Goal: Task Accomplishment & Management: Manage account settings

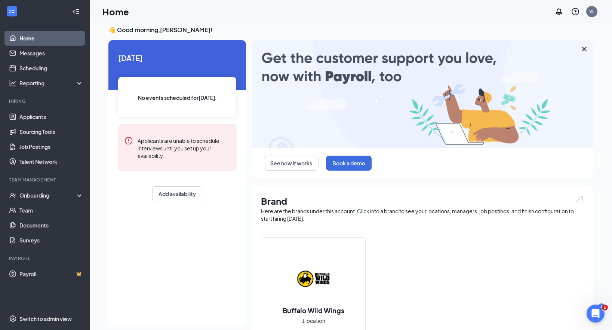
scroll to position [7, 0]
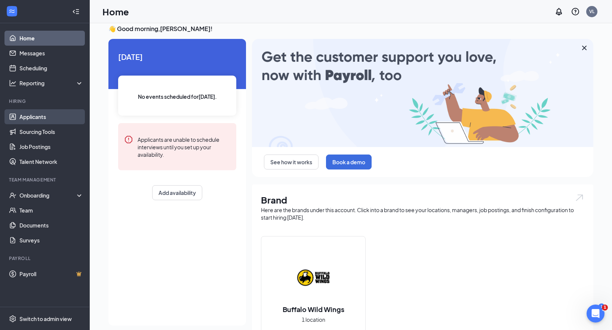
click at [44, 120] on link "Applicants" at bounding box center [51, 116] width 64 height 15
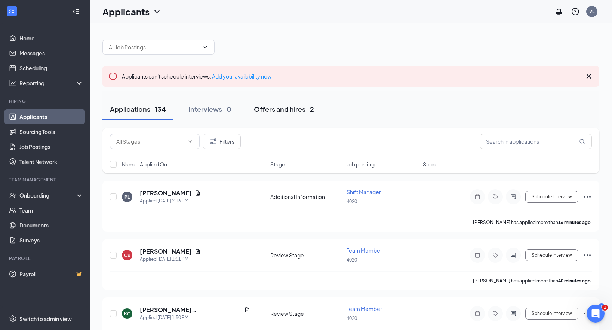
click at [300, 115] on button "Offers and hires · 2" at bounding box center [283, 109] width 75 height 22
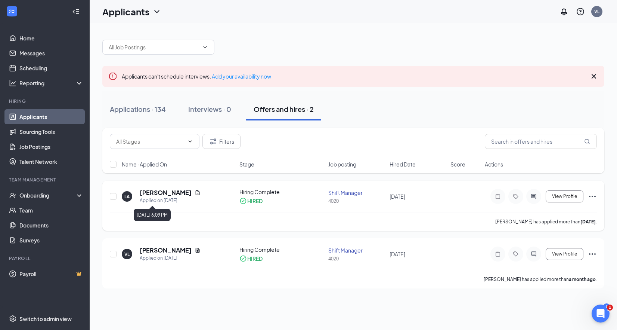
click at [181, 197] on div "Applied on [DATE]" at bounding box center [170, 200] width 61 height 7
click at [167, 194] on h5 "[PERSON_NAME]" at bounding box center [166, 192] width 52 height 8
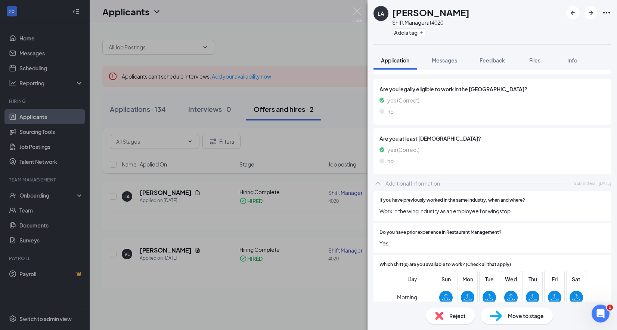
scroll to position [267, 0]
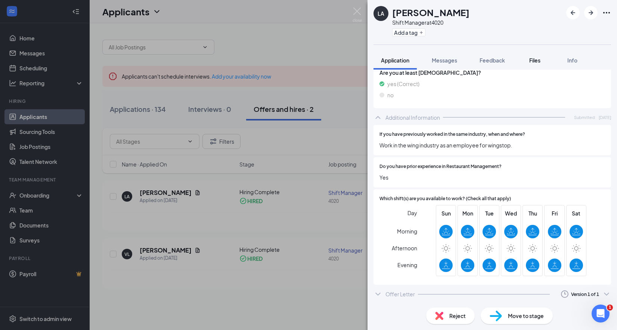
click at [534, 65] on button "Files" at bounding box center [535, 60] width 30 height 19
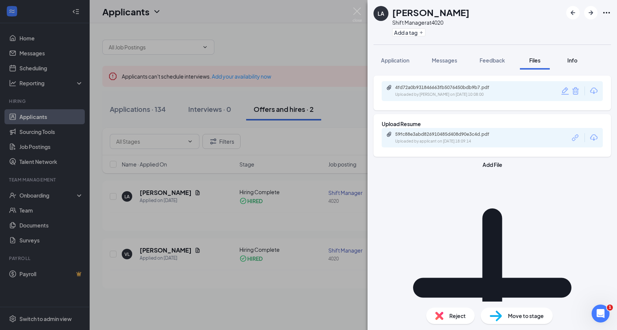
click at [574, 63] on span "Info" at bounding box center [573, 60] width 10 height 7
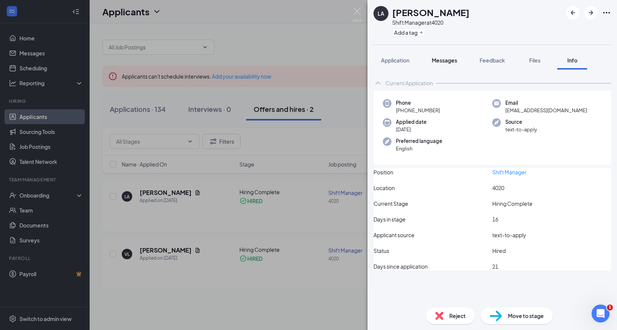
click at [447, 62] on span "Messages" at bounding box center [444, 60] width 25 height 7
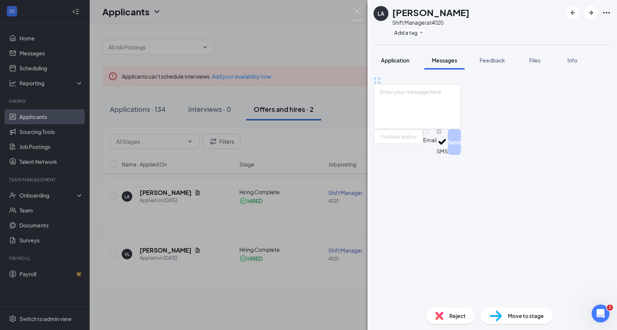
click at [403, 63] on span "Application" at bounding box center [395, 60] width 28 height 7
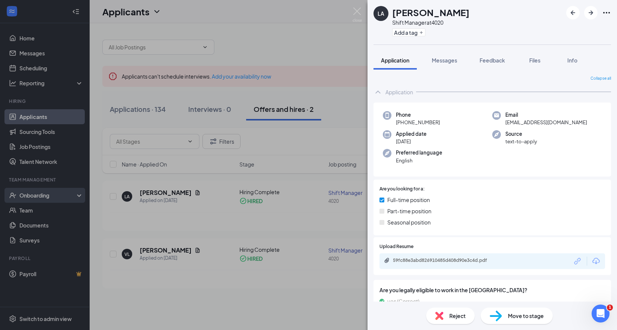
click at [32, 219] on div "LA [PERSON_NAME] Shift Manager at 4020 Add a tag Application Messages Feedback …" at bounding box center [308, 165] width 617 height 330
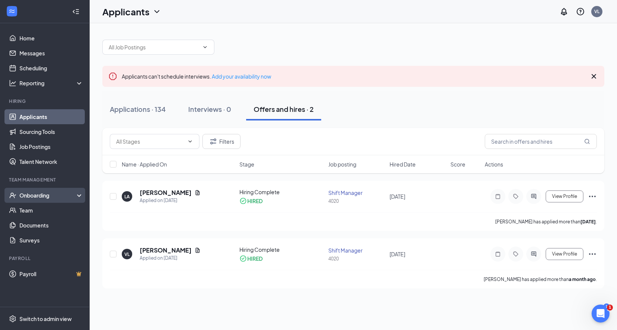
click at [37, 197] on div "Onboarding" at bounding box center [48, 194] width 58 height 7
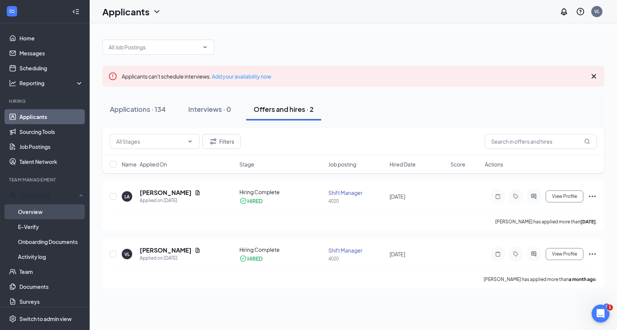
click at [48, 213] on link "Overview" at bounding box center [50, 211] width 65 height 15
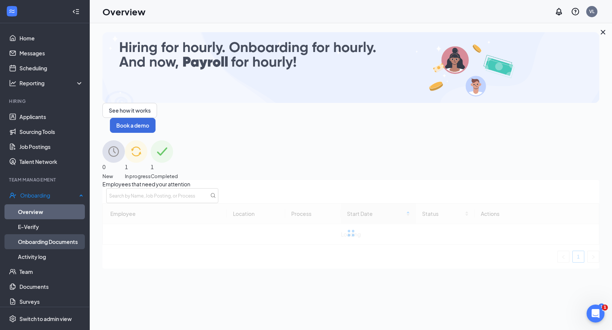
click at [58, 243] on link "Onboarding Documents" at bounding box center [50, 241] width 65 height 15
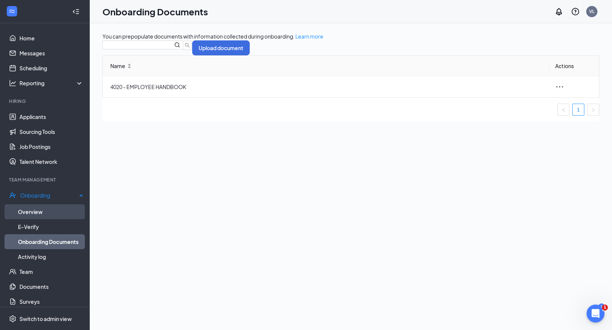
click at [41, 206] on link "Overview" at bounding box center [50, 211] width 65 height 15
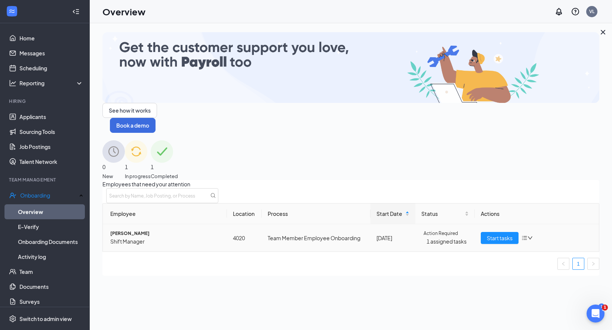
click at [527, 235] on icon "down" at bounding box center [529, 237] width 5 height 5
click at [438, 248] on div "Employees that need your attention Employee Location Process Start Date Status …" at bounding box center [350, 228] width 497 height 96
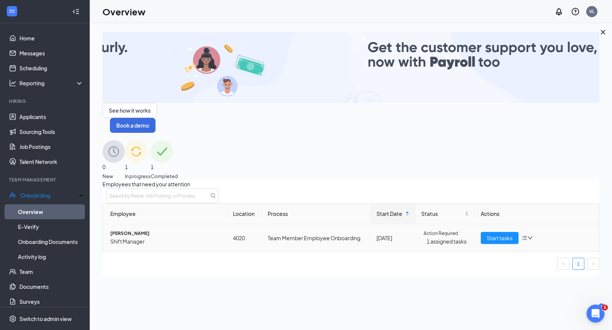
click at [440, 230] on span "Action Required" at bounding box center [440, 233] width 34 height 7
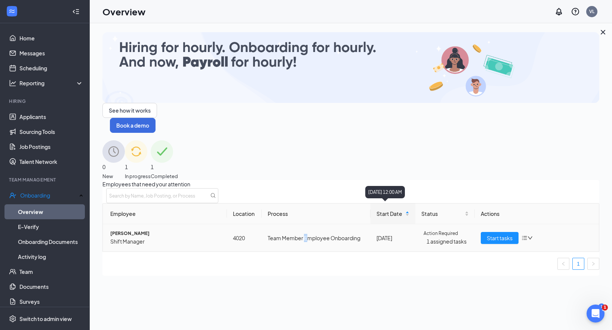
click at [307, 224] on td "Team Member Employee Onboarding" at bounding box center [316, 237] width 109 height 27
drag, startPoint x: 151, startPoint y: 216, endPoint x: 426, endPoint y: 209, distance: 274.8
click at [153, 224] on td "[PERSON_NAME] Shift Manager" at bounding box center [165, 237] width 124 height 27
click at [487, 234] on span "Start tasks" at bounding box center [500, 238] width 26 height 8
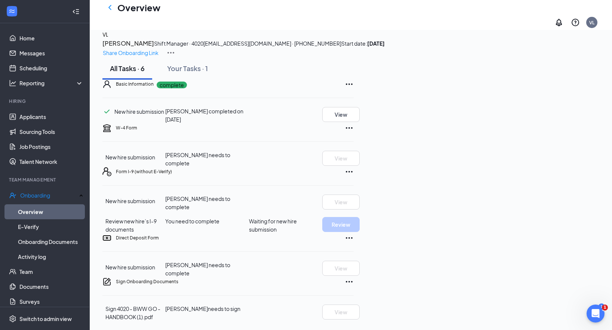
scroll to position [111, 0]
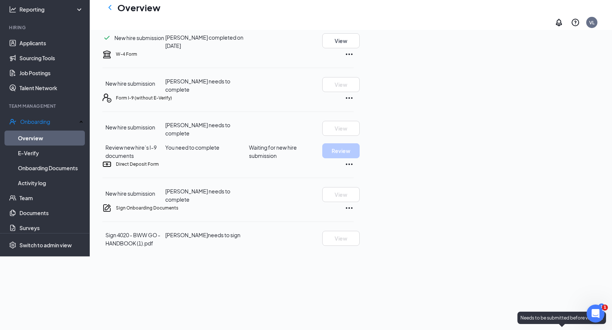
click at [589, 311] on div "Needs to be submitted before viewing." at bounding box center [561, 317] width 89 height 12
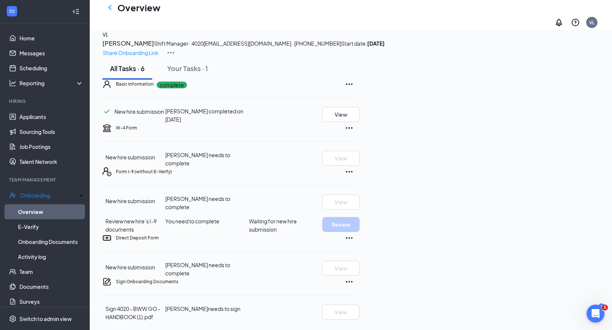
click at [354, 281] on icon "Ellipses" at bounding box center [349, 281] width 9 height 9
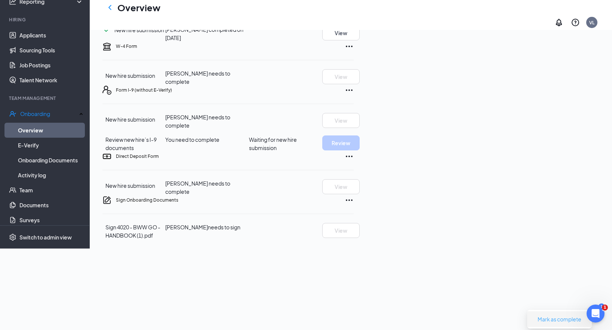
click at [562, 315] on span "Mark as complete" at bounding box center [559, 319] width 44 height 8
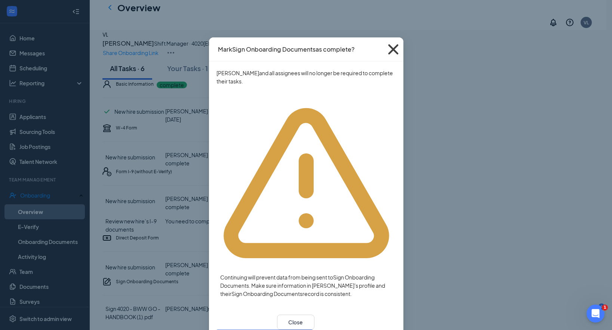
click at [391, 47] on icon "Cross" at bounding box center [393, 49] width 20 height 20
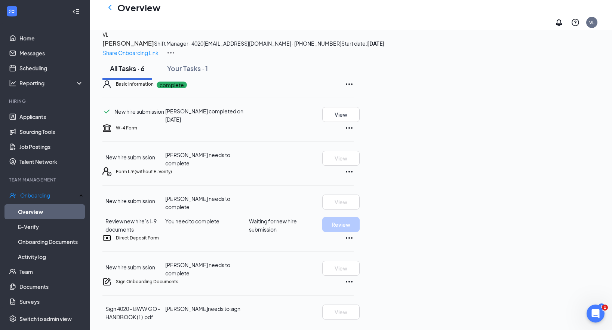
scroll to position [108, 0]
click at [354, 233] on icon "Ellipses" at bounding box center [349, 237] width 9 height 9
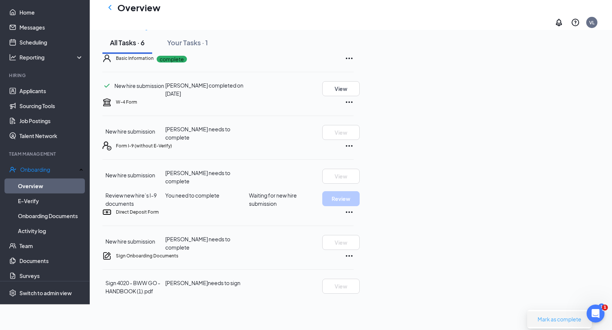
click at [569, 313] on button "Mark as complete" at bounding box center [560, 319] width 56 height 12
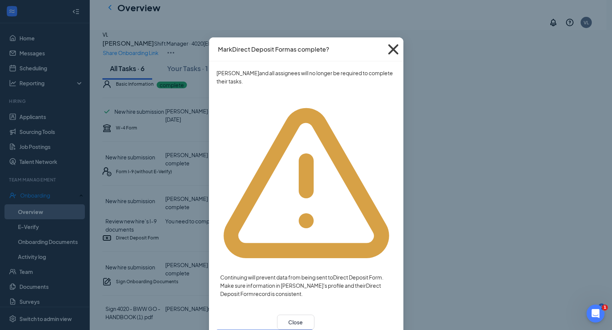
click at [389, 48] on icon "Cross" at bounding box center [393, 49] width 20 height 20
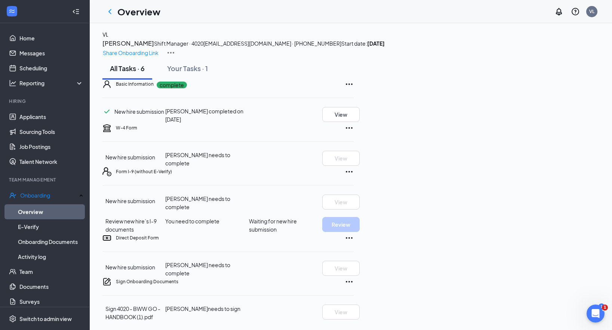
scroll to position [0, 0]
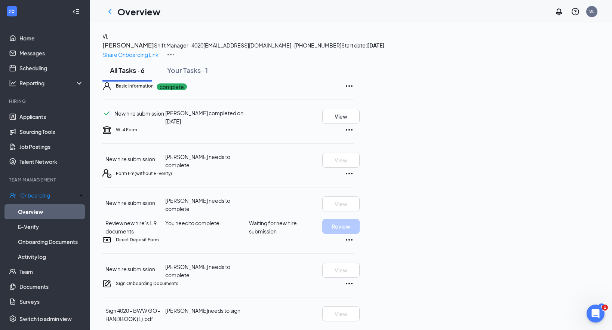
click at [175, 50] on img at bounding box center [170, 54] width 9 height 9
click at [385, 49] on span "Start date: [DATE]" at bounding box center [362, 45] width 43 height 7
click at [48, 208] on link "Overview" at bounding box center [50, 211] width 65 height 15
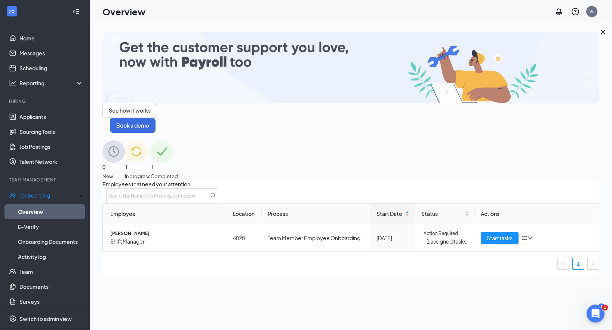
click at [178, 172] on span "Completed" at bounding box center [164, 175] width 27 height 7
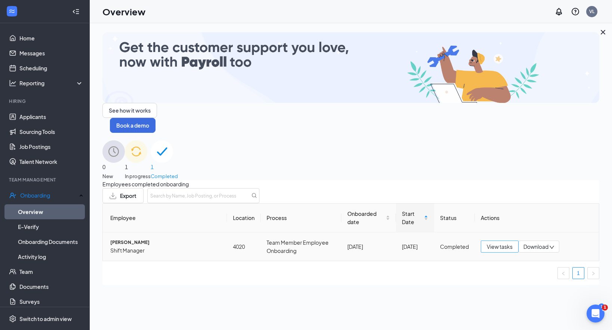
click at [496, 242] on span "View tasks" at bounding box center [500, 246] width 26 height 8
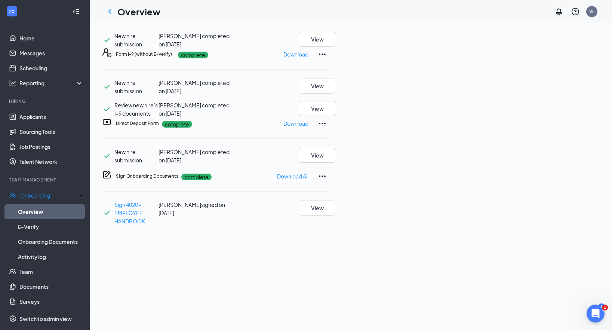
scroll to position [264, 0]
click at [145, 201] on span "Sign 4020 - EMPLOYEE HANDBOOK" at bounding box center [129, 212] width 31 height 23
drag, startPoint x: 570, startPoint y: 120, endPoint x: 515, endPoint y: 142, distance: 59.9
click at [327, 147] on div "Basic Information complete New hire submission [PERSON_NAME] completed on [DATE…" at bounding box center [214, 91] width 224 height 267
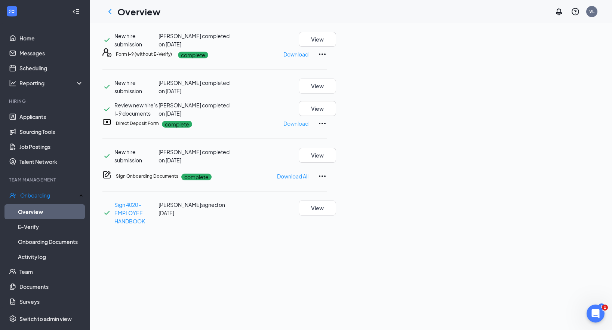
click at [308, 119] on p "Download" at bounding box center [295, 123] width 25 height 8
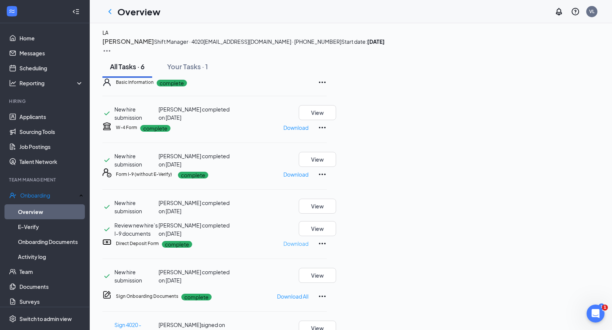
scroll to position [0, 0]
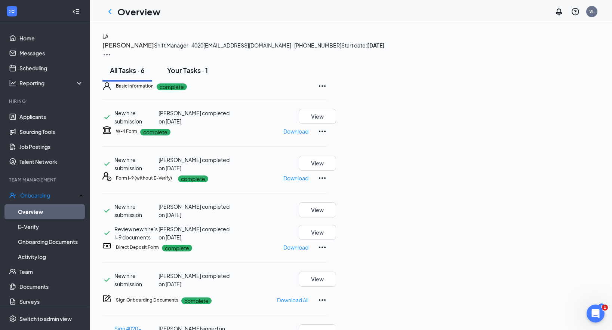
click at [190, 75] on div "Your Tasks · 1" at bounding box center [187, 69] width 41 height 9
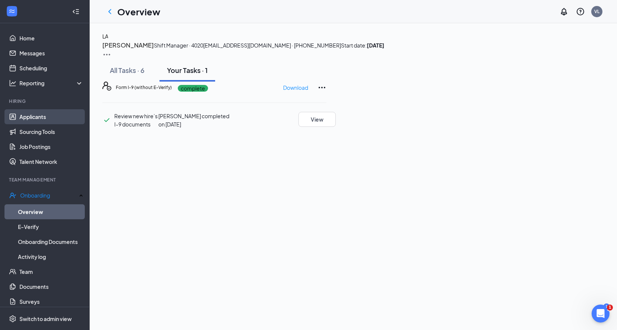
click at [44, 120] on link "Applicants" at bounding box center [51, 116] width 64 height 15
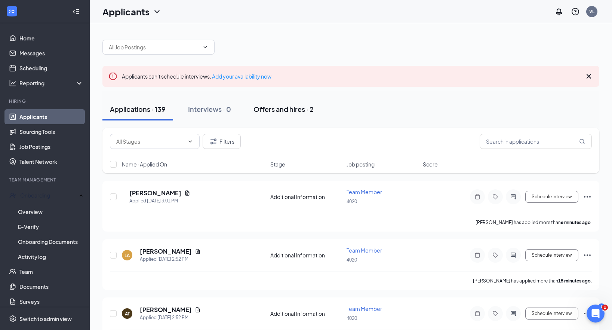
click at [278, 103] on button "Offers and hires · 2" at bounding box center [283, 109] width 75 height 22
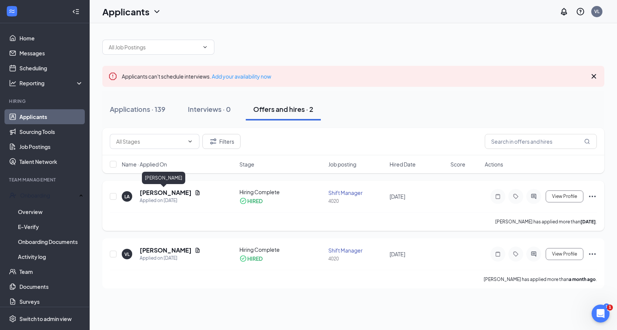
click at [160, 192] on h5 "[PERSON_NAME]" at bounding box center [166, 192] width 52 height 8
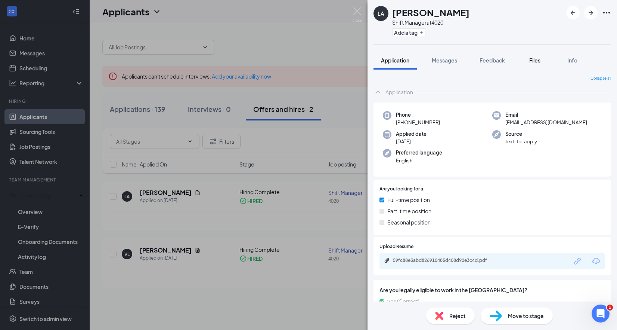
click at [536, 62] on span "Files" at bounding box center [535, 60] width 11 height 7
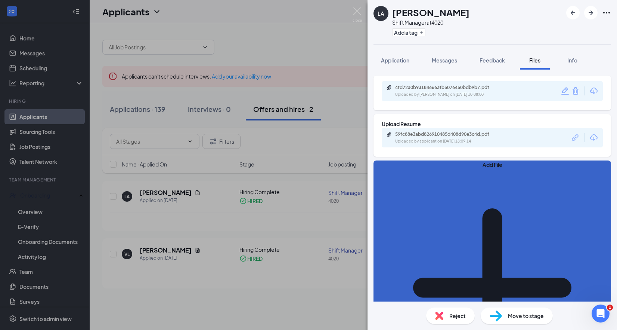
click at [405, 171] on button "Add File" at bounding box center [493, 283] width 238 height 246
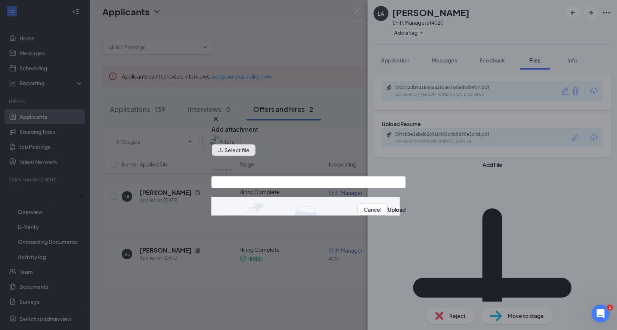
click at [238, 153] on button "Select file" at bounding box center [234, 150] width 44 height 12
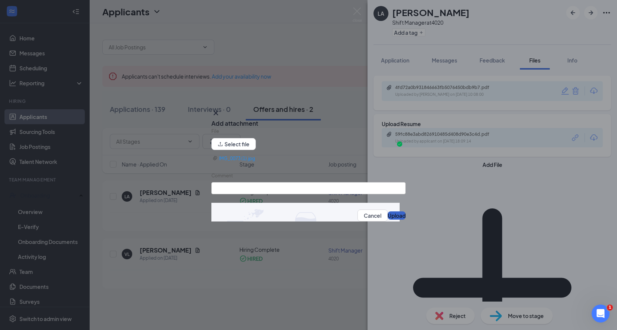
click at [388, 216] on button "Upload" at bounding box center [397, 215] width 18 height 8
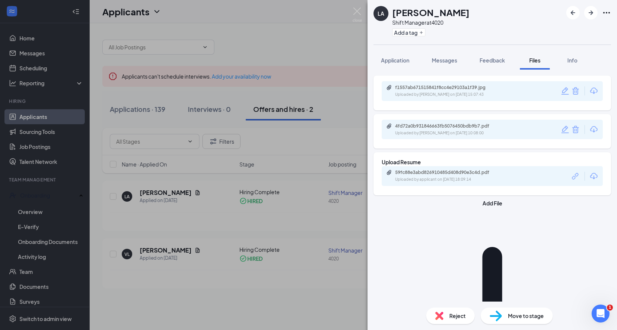
click at [302, 132] on div "LA [PERSON_NAME] Shift Manager at 4020 Add a tag Application Messages Feedback …" at bounding box center [308, 165] width 617 height 330
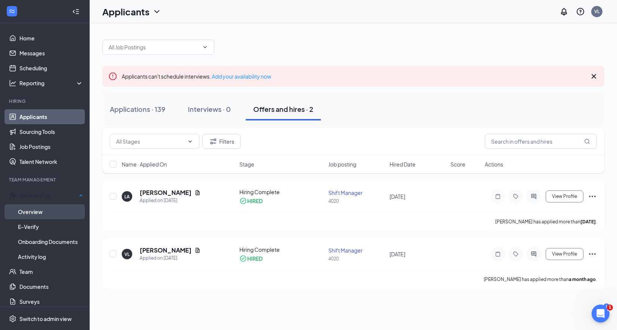
click at [40, 213] on link "Overview" at bounding box center [50, 211] width 65 height 15
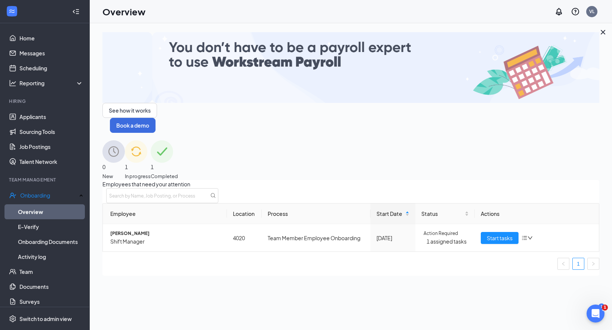
click at [173, 140] on img at bounding box center [162, 151] width 22 height 22
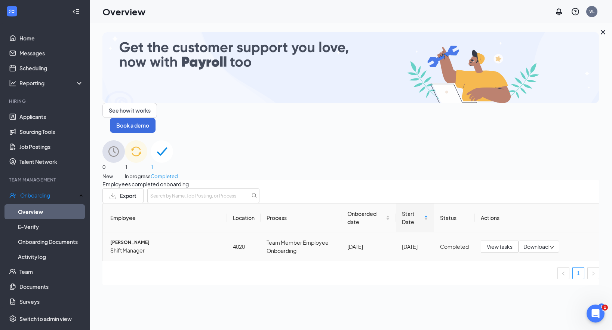
click at [141, 246] on span "Shift Manager" at bounding box center [165, 250] width 111 height 8
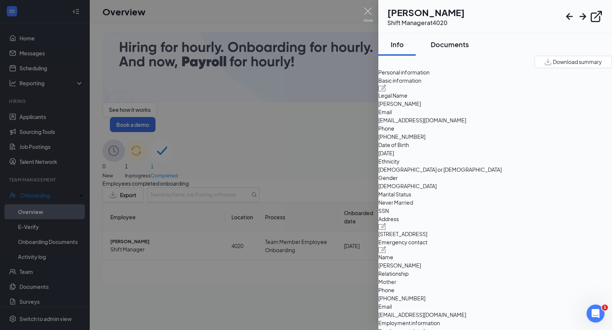
click at [460, 41] on div "Documents" at bounding box center [450, 44] width 38 height 9
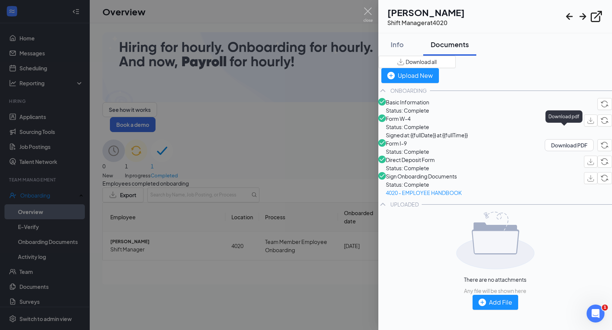
click at [587, 124] on img "button" at bounding box center [590, 120] width 7 height 6
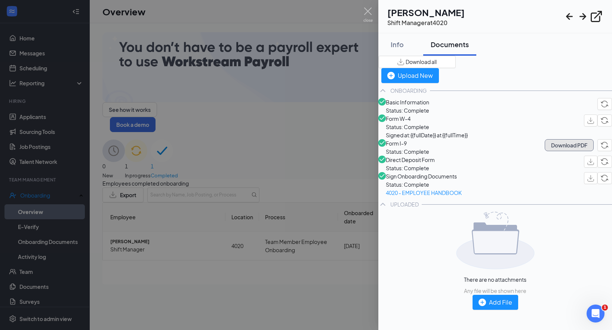
click at [551, 151] on button "Download PDF" at bounding box center [569, 145] width 49 height 12
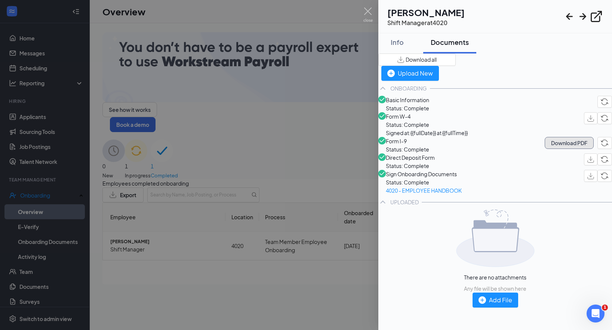
scroll to position [1, 0]
